Goal: Task Accomplishment & Management: Complete application form

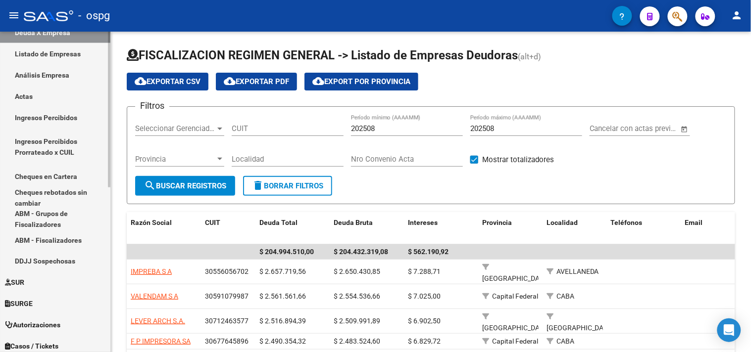
scroll to position [117, 0]
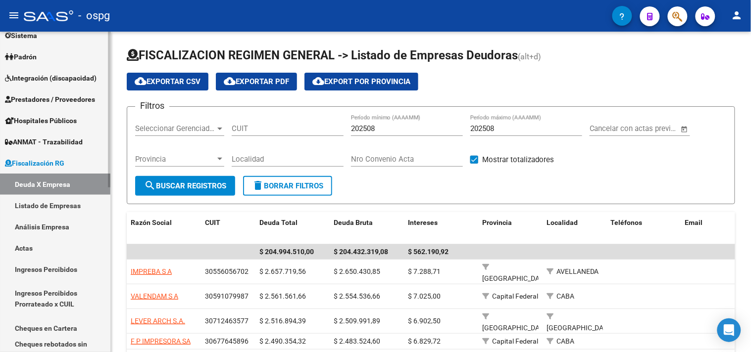
click at [37, 55] on span "Padrón" at bounding box center [21, 56] width 32 height 11
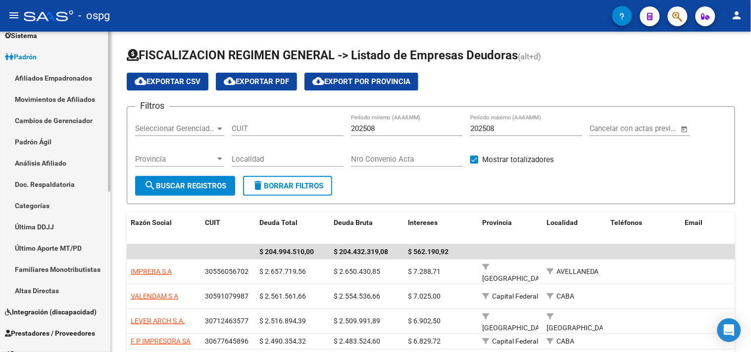
click at [48, 160] on link "Análisis Afiliado" at bounding box center [55, 162] width 110 height 21
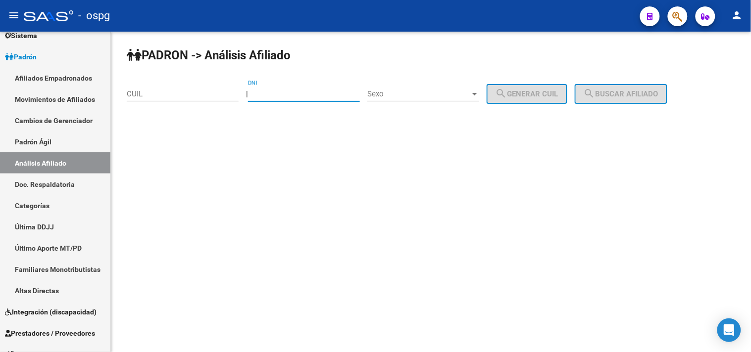
paste input "39776218"
type input "39776218"
click at [424, 93] on span "Sexo" at bounding box center [418, 94] width 103 height 9
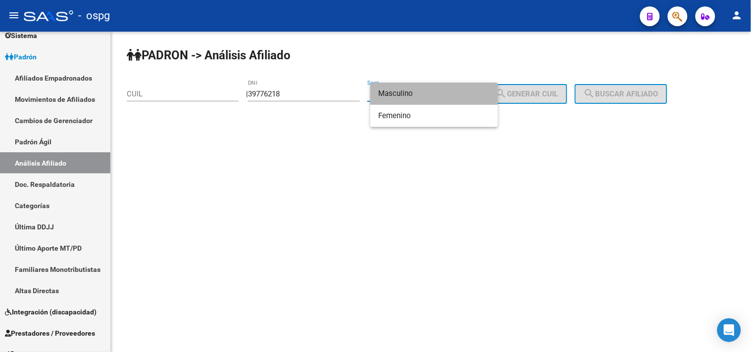
click at [422, 91] on span "Masculino" at bounding box center [434, 94] width 112 height 22
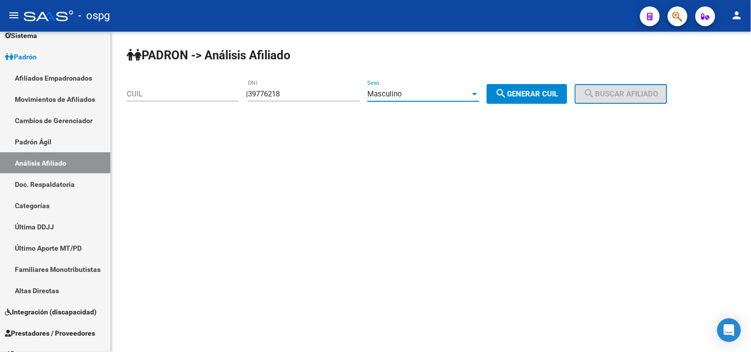
drag, startPoint x: 515, startPoint y: 87, endPoint x: 527, endPoint y: 87, distance: 11.4
click at [517, 87] on button "search Generar CUIL" at bounding box center [526, 94] width 81 height 20
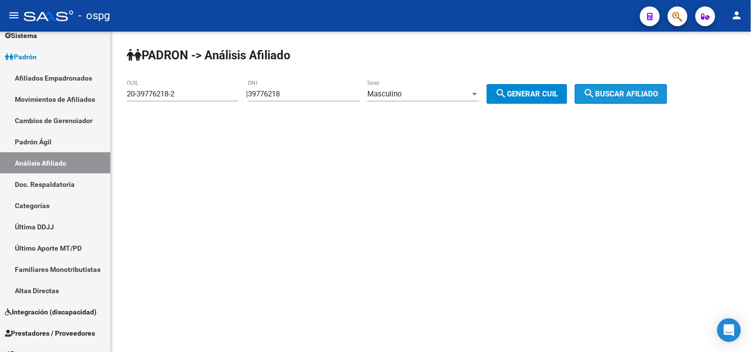
drag, startPoint x: 659, startPoint y: 87, endPoint x: 230, endPoint y: 109, distance: 429.1
click at [658, 87] on button "search Buscar afiliado" at bounding box center [621, 94] width 93 height 20
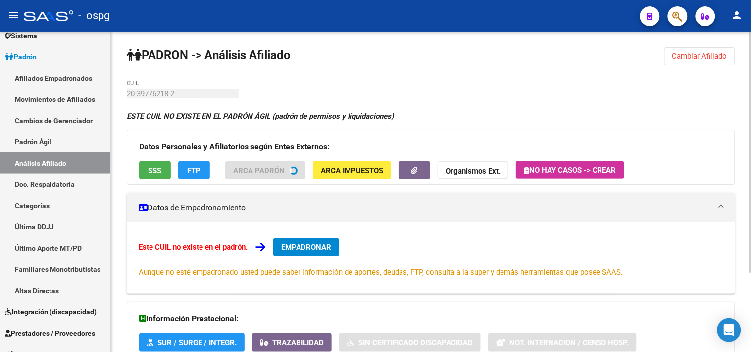
click at [117, 97] on div "PADRON -> Análisis Afiliado Cambiar Afiliado 20-39776218-2 CUIL ESTE CUIL NO EX…" at bounding box center [431, 244] width 640 height 425
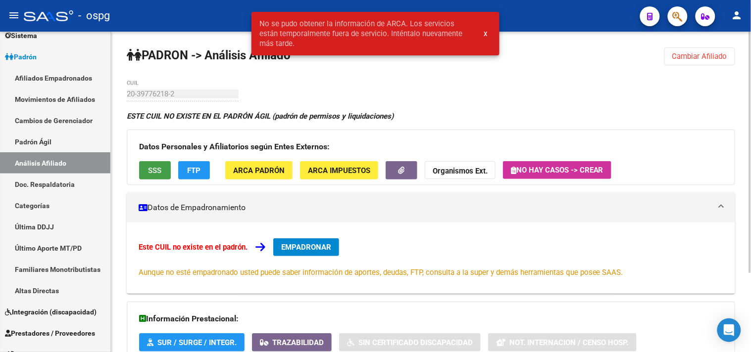
click at [156, 169] on span "SSS" at bounding box center [154, 170] width 13 height 9
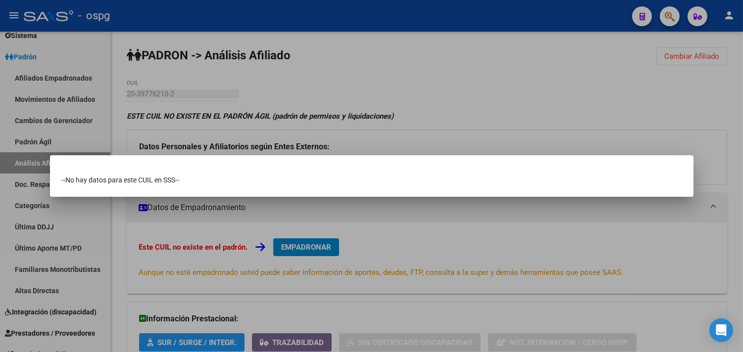
click at [233, 118] on div at bounding box center [371, 176] width 743 height 352
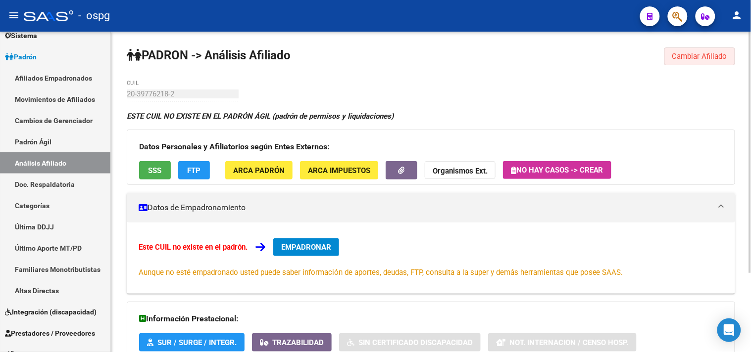
click at [684, 54] on span "Cambiar Afiliado" at bounding box center [699, 56] width 55 height 9
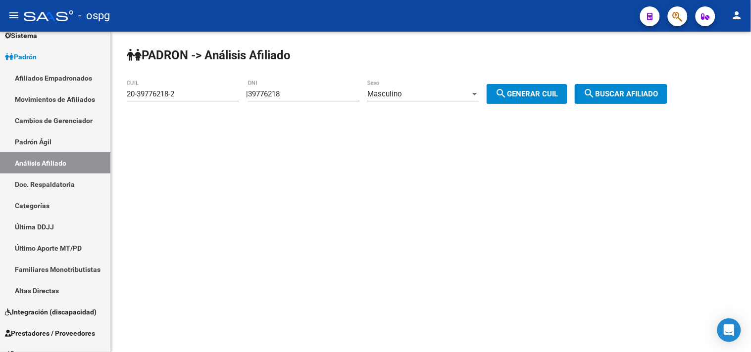
click at [539, 92] on span "search Generar CUIL" at bounding box center [526, 94] width 63 height 9
click at [644, 92] on span "search Buscar afiliado" at bounding box center [620, 94] width 75 height 9
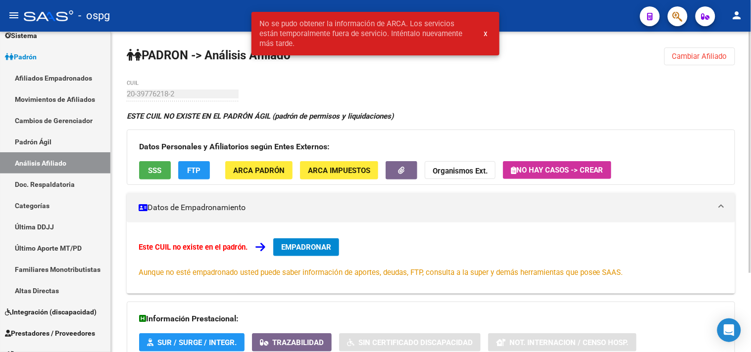
click at [685, 55] on span "Cambiar Afiliado" at bounding box center [699, 56] width 55 height 9
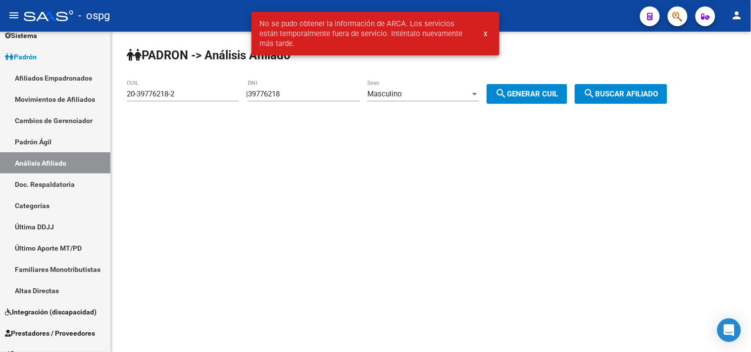
click at [444, 90] on div "Masculino" at bounding box center [418, 94] width 103 height 9
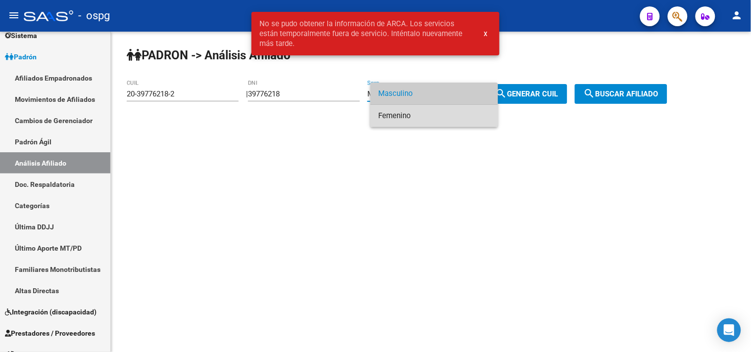
click at [412, 115] on span "Femenino" at bounding box center [434, 116] width 112 height 22
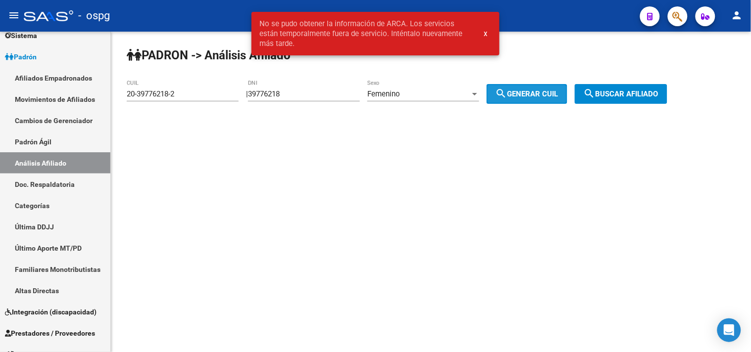
click at [545, 93] on span "search Generar CUIL" at bounding box center [526, 94] width 63 height 9
type input "27-39776218-7"
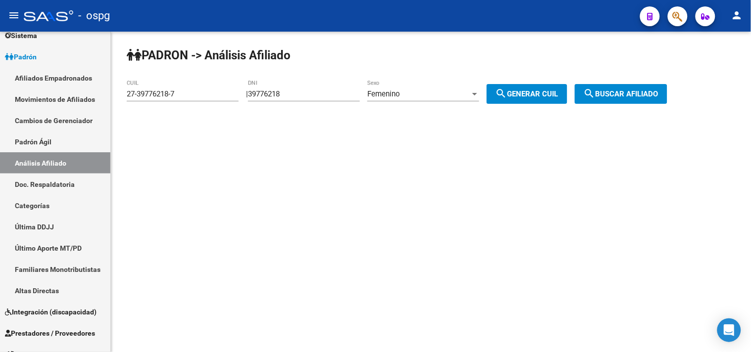
click at [647, 91] on span "search Buscar afiliado" at bounding box center [620, 94] width 75 height 9
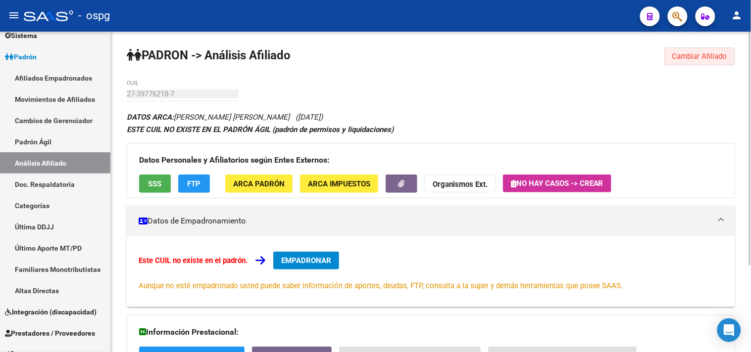
drag, startPoint x: 681, startPoint y: 54, endPoint x: 656, endPoint y: 53, distance: 25.8
click at [678, 54] on span "Cambiar Afiliado" at bounding box center [699, 56] width 55 height 9
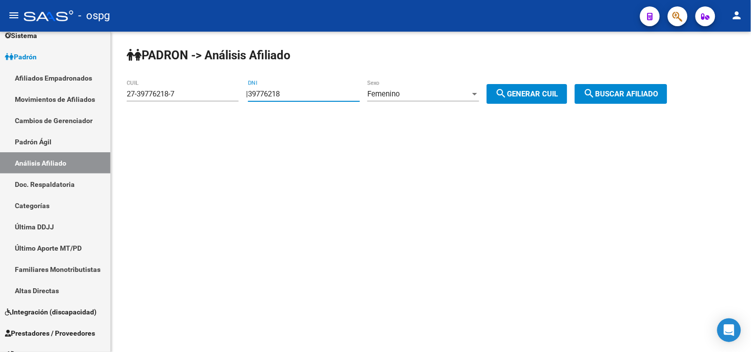
click at [268, 93] on input "39776218" at bounding box center [304, 94] width 112 height 9
type input "38776218"
click at [399, 95] on span "Femenino" at bounding box center [383, 94] width 33 height 9
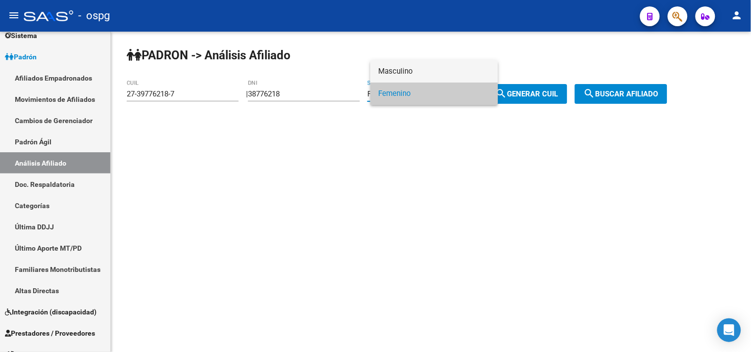
click at [402, 70] on span "Masculino" at bounding box center [434, 71] width 112 height 22
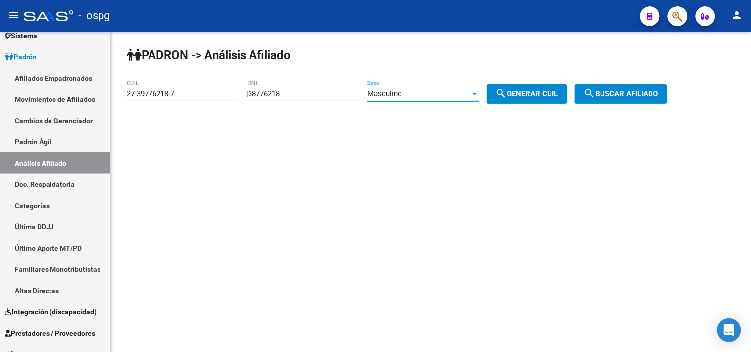
click at [533, 95] on span "search Generar CUIL" at bounding box center [526, 94] width 63 height 9
type input "20-38776218-4"
click at [650, 90] on span "search Buscar afiliado" at bounding box center [620, 94] width 75 height 9
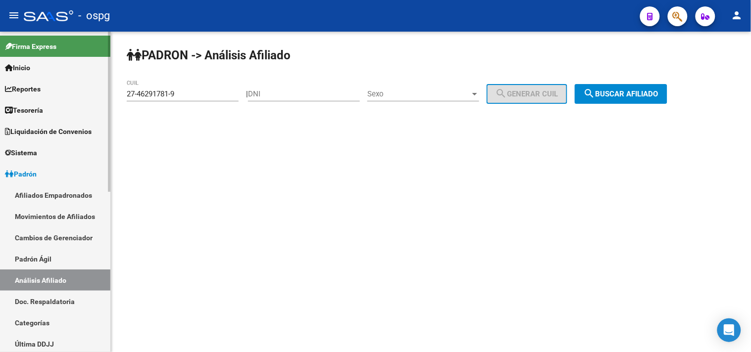
drag, startPoint x: 145, startPoint y: 94, endPoint x: 3, endPoint y: 93, distance: 141.5
click at [12, 94] on mat-sidenav-container "Firma Express Inicio Calendario SSS Instructivos Contacto OS Reportes Tablero d…" at bounding box center [375, 192] width 751 height 321
type input "27-20249149-4"
click at [631, 95] on span "search Buscar afiliado" at bounding box center [620, 94] width 75 height 9
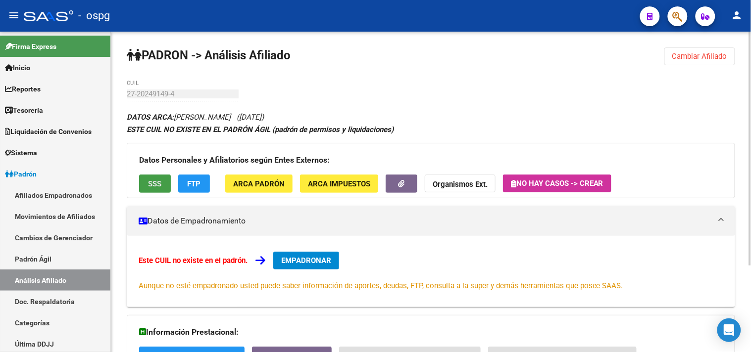
click at [159, 181] on span "SSS" at bounding box center [154, 184] width 13 height 9
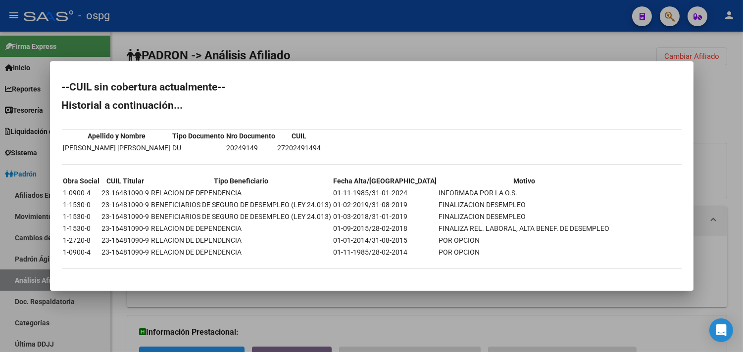
click at [318, 311] on div at bounding box center [371, 176] width 743 height 352
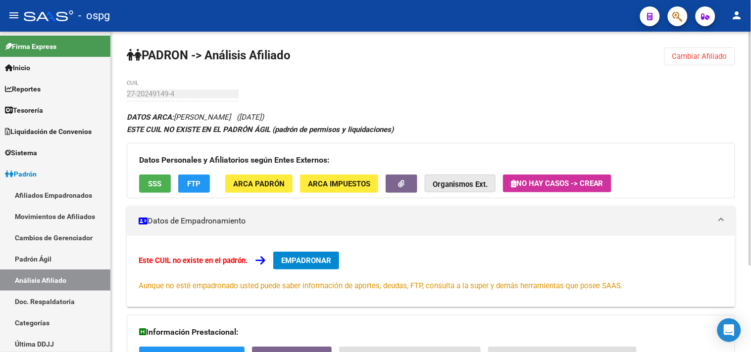
click at [456, 190] on button "Organismos Ext." at bounding box center [460, 184] width 71 height 18
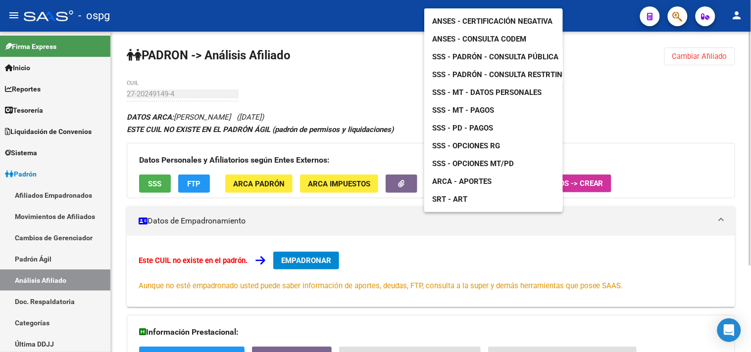
drag, startPoint x: 180, startPoint y: 93, endPoint x: 167, endPoint y: 98, distance: 13.8
click at [132, 95] on div at bounding box center [375, 176] width 751 height 352
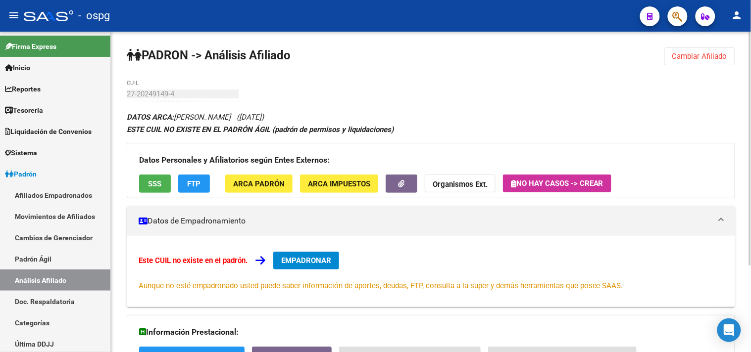
click at [171, 99] on div "27-20249149-4 CUIL" at bounding box center [183, 90] width 112 height 21
click at [114, 95] on div "PADRON -> Análisis Afiliado Cambiar Afiliado 27-20249149-4 CUIL DATOS ARCA: WAI…" at bounding box center [431, 251] width 640 height 438
click at [487, 186] on button "Organismos Ext." at bounding box center [460, 184] width 71 height 18
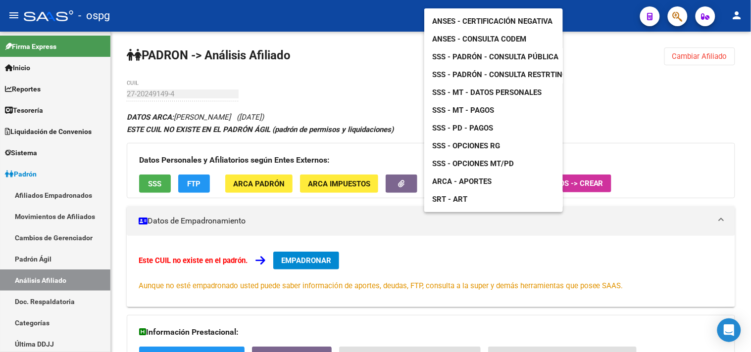
click at [500, 88] on span "SSS - MT - Datos Personales" at bounding box center [486, 92] width 109 height 9
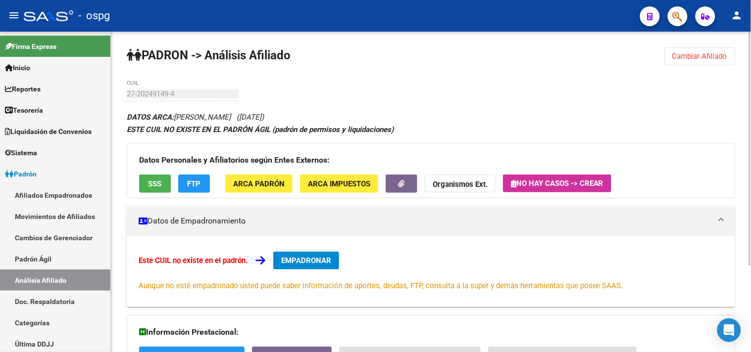
click at [444, 189] on strong "Organismos Ext." at bounding box center [460, 184] width 55 height 9
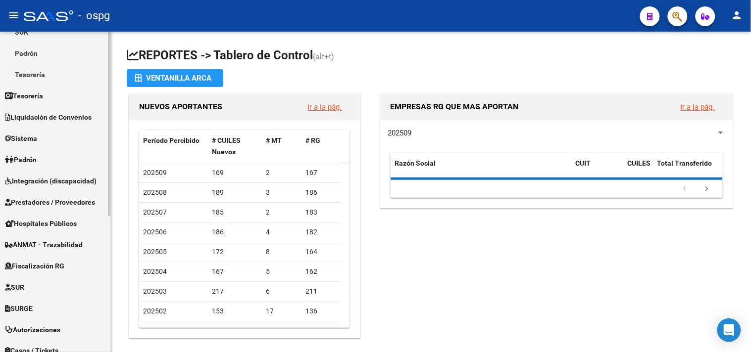
scroll to position [165, 0]
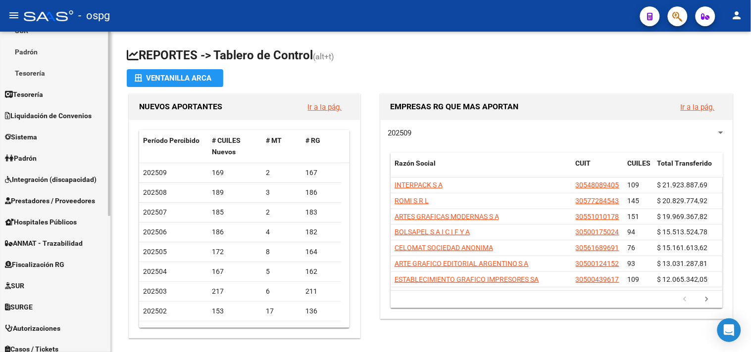
click at [37, 151] on link "Padrón" at bounding box center [55, 157] width 110 height 21
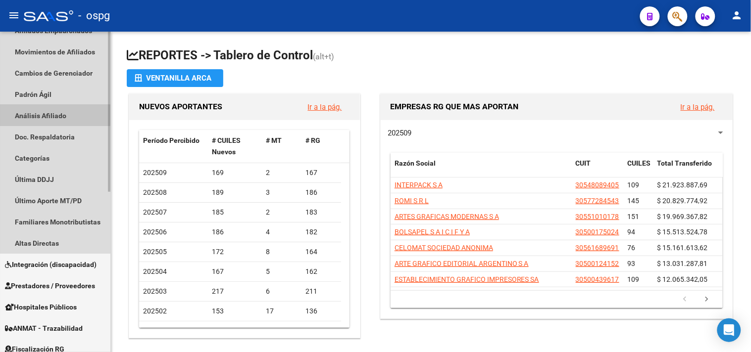
click at [47, 115] on link "Análisis Afiliado" at bounding box center [55, 115] width 110 height 21
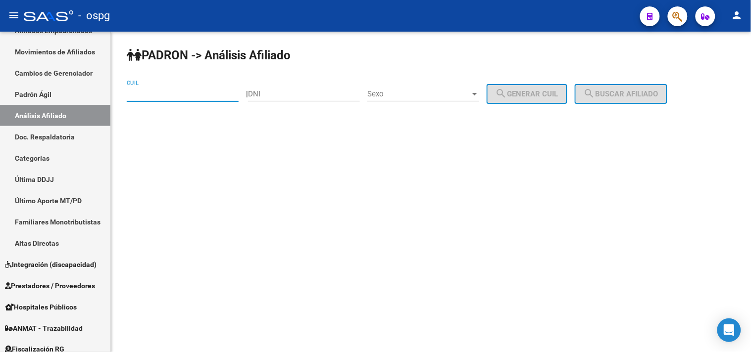
click at [187, 91] on input "CUIL" at bounding box center [183, 94] width 112 height 9
paste input "20-38776218-4"
type input "20-38776218-4"
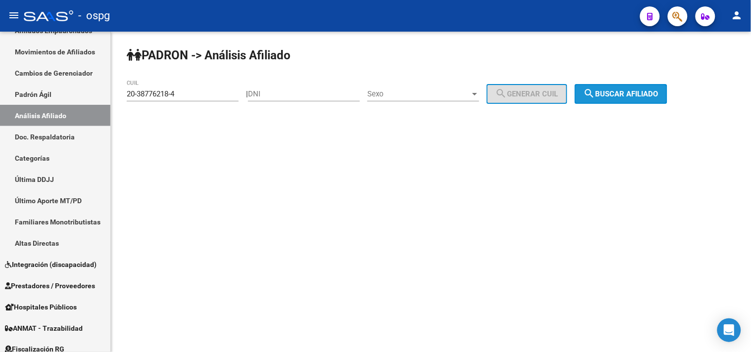
click at [632, 94] on span "search Buscar afiliado" at bounding box center [620, 94] width 75 height 9
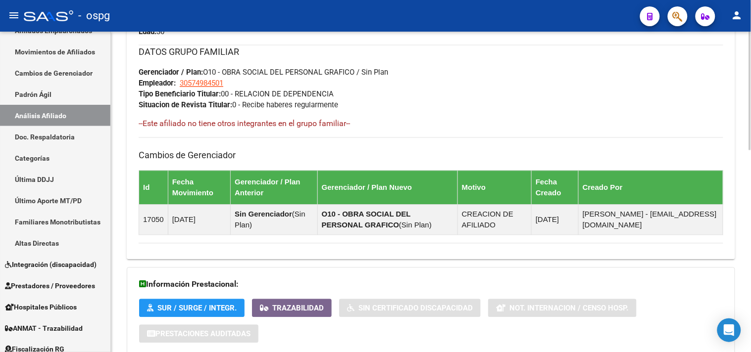
scroll to position [543, 0]
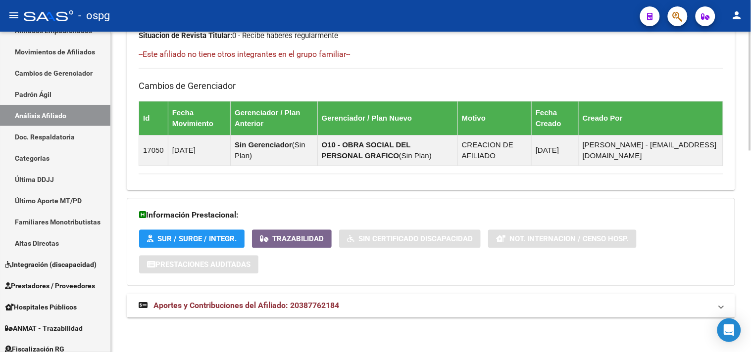
click at [352, 309] on mat-panel-title "Aportes y Contribuciones del Afiliado: 20387762184" at bounding box center [425, 305] width 573 height 11
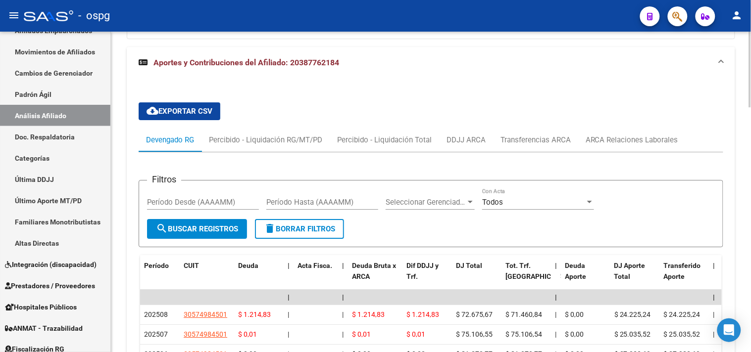
scroll to position [766, 0]
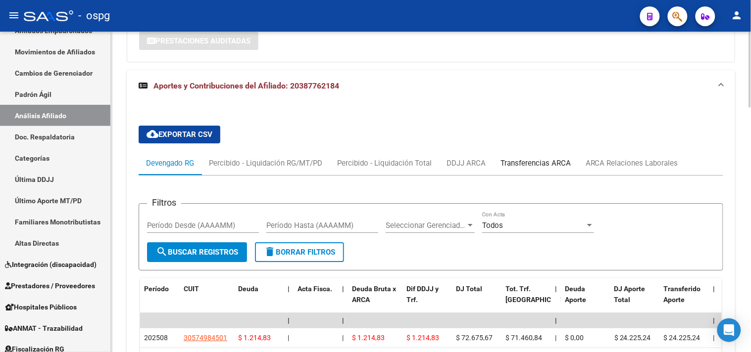
click at [493, 161] on div "Transferencias ARCA" at bounding box center [535, 163] width 85 height 24
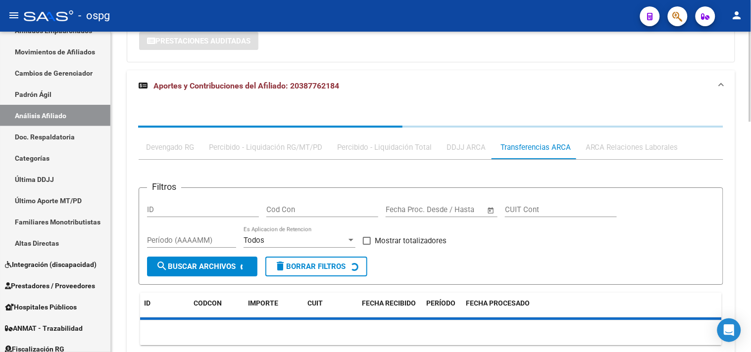
click at [464, 151] on div "Devengado RG Percibido - Liquidación RG/MT/PD Percibido - Liquidación Total DDJ…" at bounding box center [431, 240] width 584 height 228
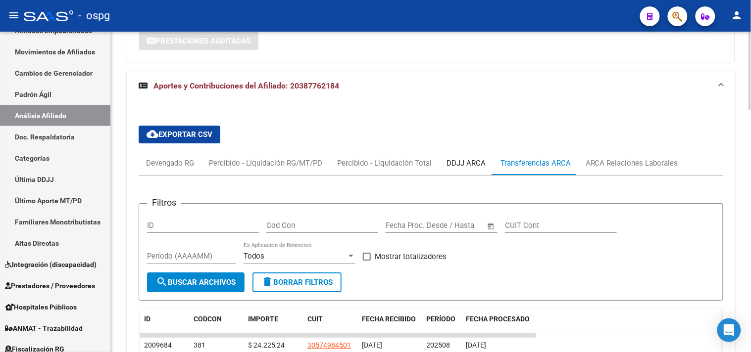
click at [458, 155] on div "DDJJ ARCA" at bounding box center [466, 163] width 54 height 24
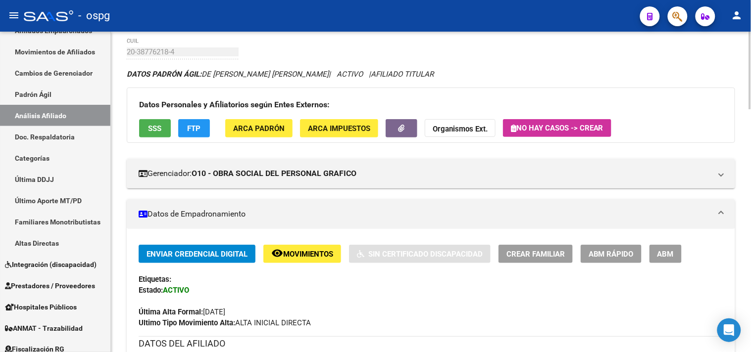
scroll to position [0, 0]
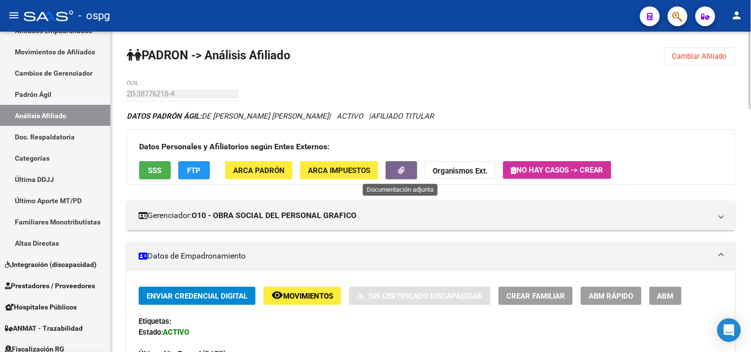
click at [403, 176] on button "button" at bounding box center [401, 170] width 32 height 18
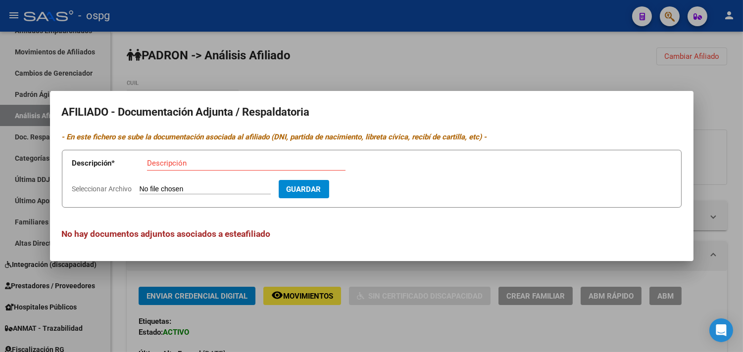
click at [194, 191] on input "Seleccionar Archivo" at bounding box center [205, 189] width 131 height 9
type input "C:\fakepath\1000189082.jpg"
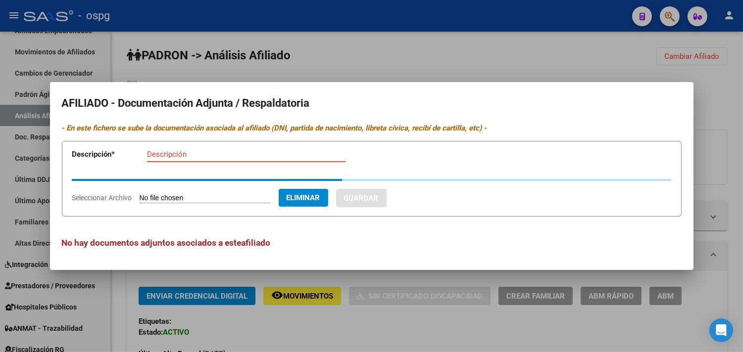
drag, startPoint x: 218, startPoint y: 154, endPoint x: 208, endPoint y: 154, distance: 9.9
click at [215, 154] on input "Descripción" at bounding box center [246, 154] width 198 height 9
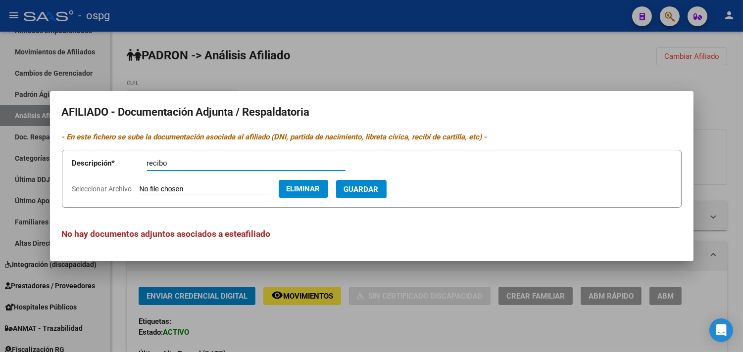
type input "recibo"
click at [379, 186] on span "Guardar" at bounding box center [361, 189] width 35 height 9
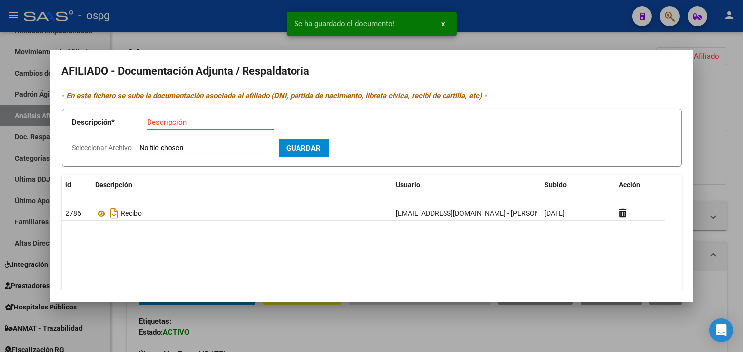
click at [208, 151] on input "Seleccionar Archivo" at bounding box center [205, 148] width 131 height 9
type input "C:\fakepath\1000189213.jpg"
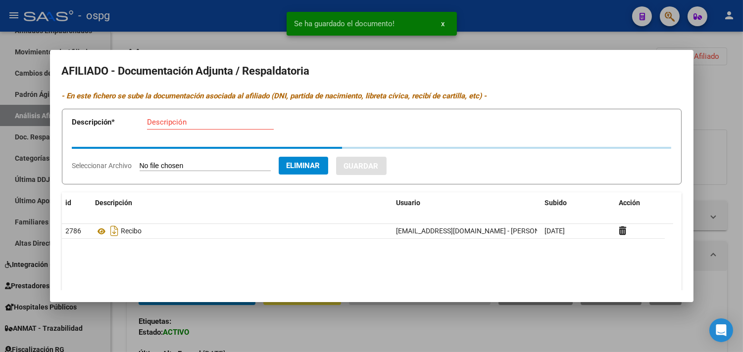
click at [191, 125] on input "Descripción" at bounding box center [210, 122] width 127 height 9
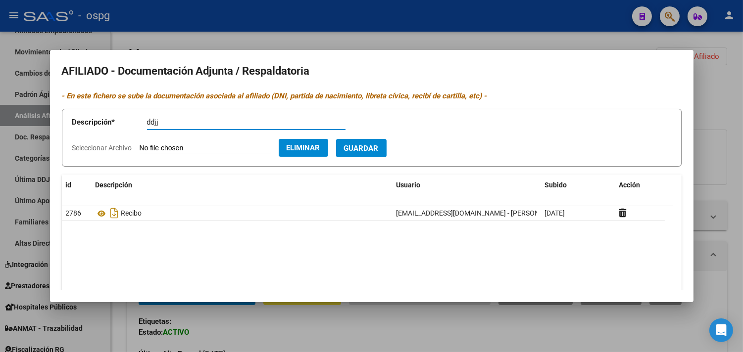
type input "ddjj"
click at [379, 145] on span "Guardar" at bounding box center [361, 148] width 35 height 9
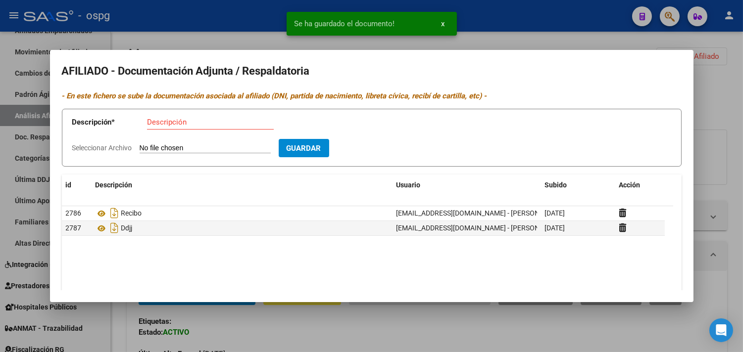
click at [189, 147] on input "Seleccionar Archivo" at bounding box center [205, 148] width 131 height 9
type input "C:\fakepath\1000189215.jpg"
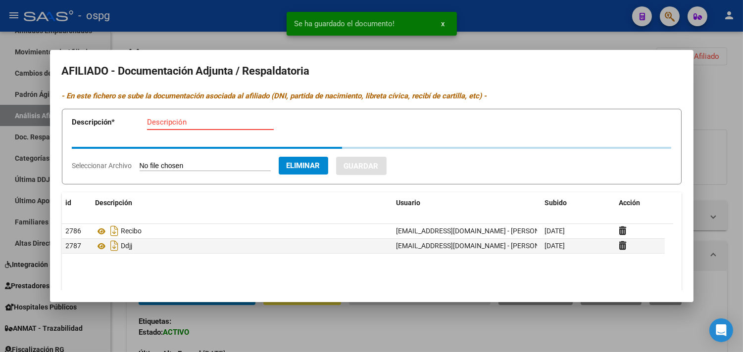
click at [217, 125] on input "Descripción" at bounding box center [210, 122] width 127 height 9
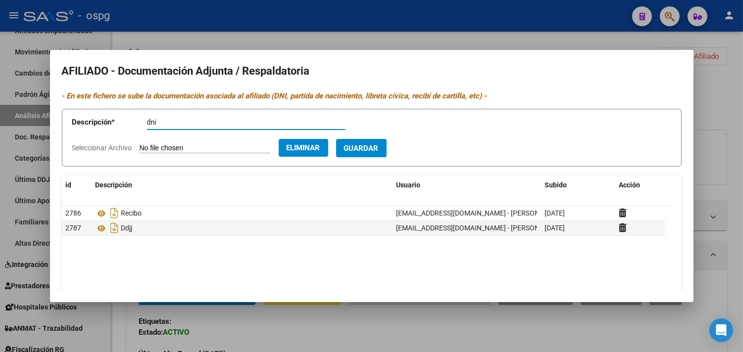
type input "dni"
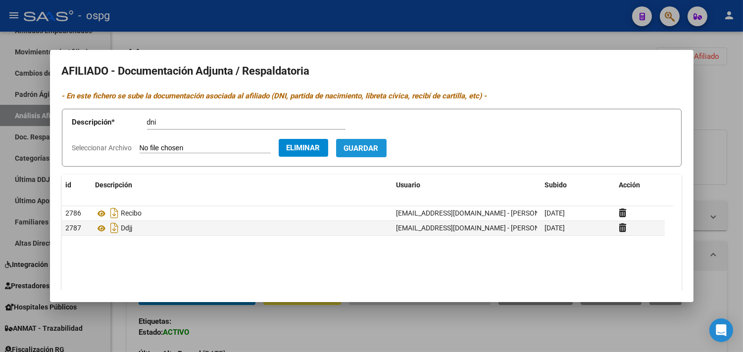
click at [379, 147] on span "Guardar" at bounding box center [361, 148] width 35 height 9
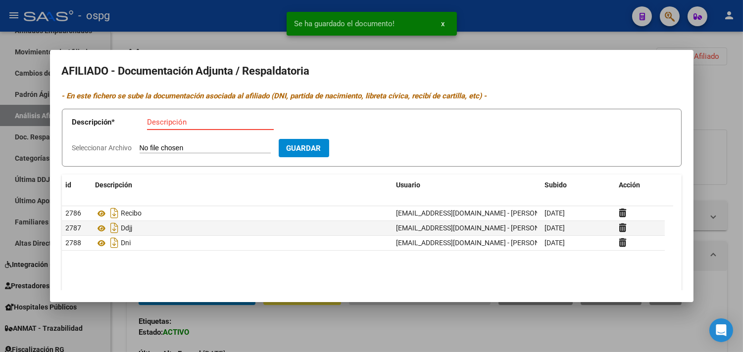
click at [176, 122] on input "Descripción" at bounding box center [210, 122] width 127 height 9
click at [212, 151] on input "Seleccionar Archivo" at bounding box center [205, 148] width 131 height 9
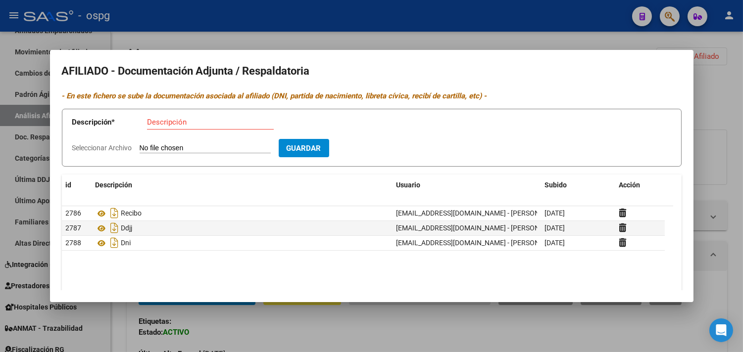
type input "C:\fakepath\1000189216.jpg"
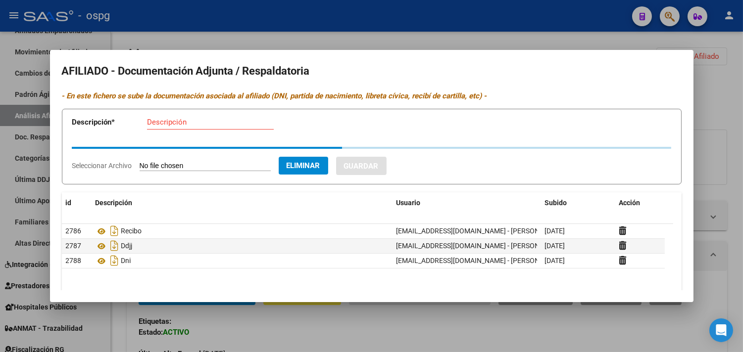
click at [196, 123] on input "Descripción" at bounding box center [210, 122] width 127 height 9
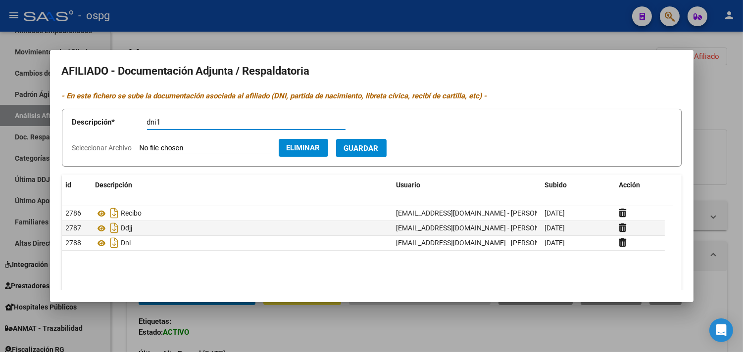
type input "dni1"
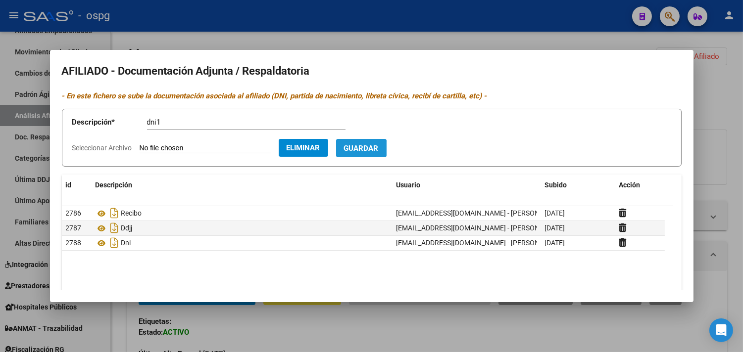
click at [379, 149] on span "Guardar" at bounding box center [361, 148] width 35 height 9
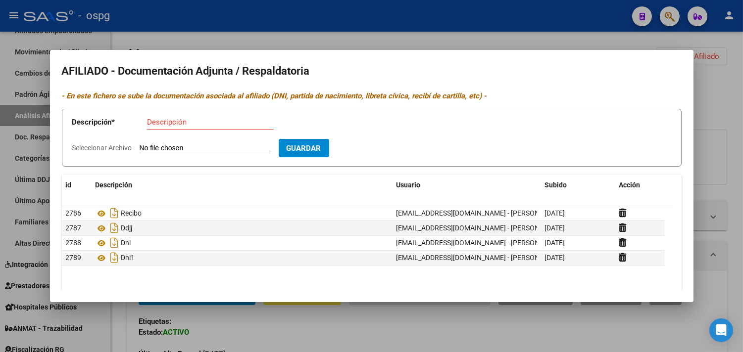
click at [194, 146] on input "Seleccionar Archivo" at bounding box center [205, 148] width 131 height 9
type input "C:\fakepath\1000189214.jpg"
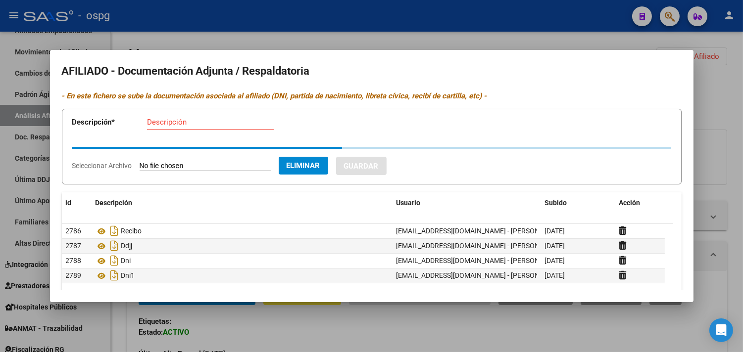
click at [194, 127] on div "Descripción" at bounding box center [210, 122] width 127 height 15
click at [195, 125] on input "Descripción" at bounding box center [210, 122] width 127 height 9
type input "d"
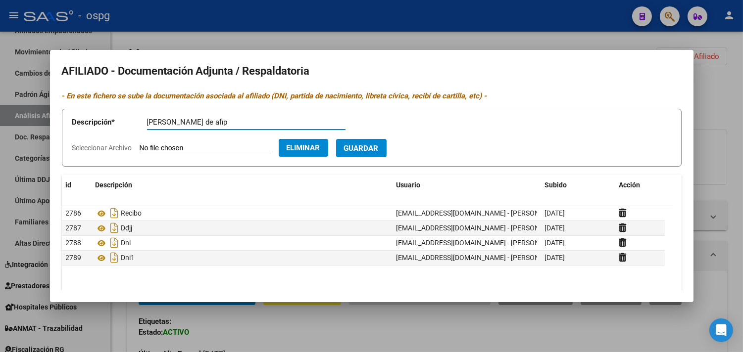
type input "constancia de afip"
click at [386, 142] on button "Guardar" at bounding box center [361, 148] width 50 height 18
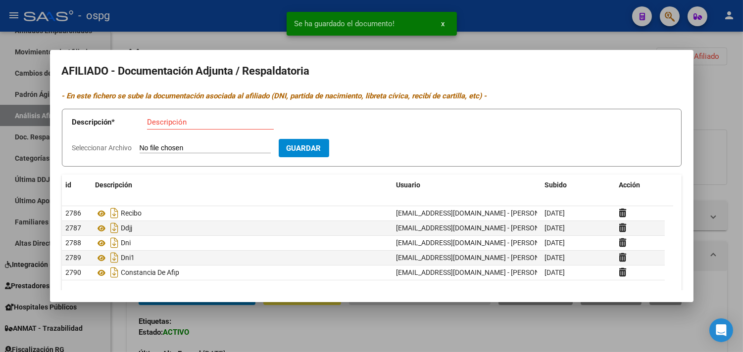
click at [730, 163] on div at bounding box center [371, 176] width 743 height 352
